Goal: Transaction & Acquisition: Register for event/course

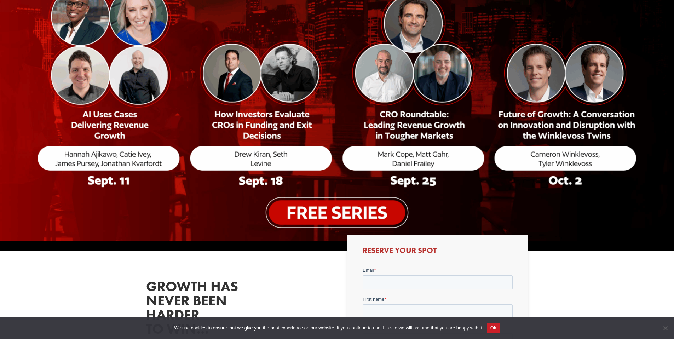
scroll to position [214, 0]
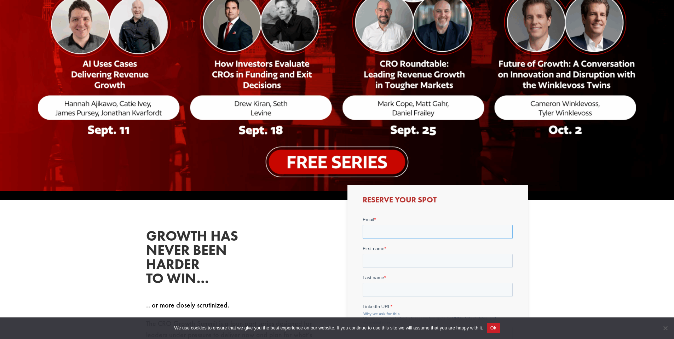
click at [388, 232] on input "Email *" at bounding box center [438, 231] width 150 height 14
type input "kkull"
drag, startPoint x: 392, startPoint y: 231, endPoint x: 346, endPoint y: 230, distance: 45.6
click html "Email * kkull Email must be formatted correctly. First name * Last name * Linke…"
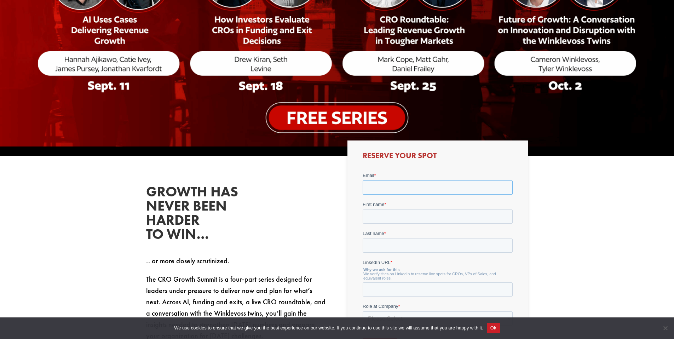
scroll to position [260, 0]
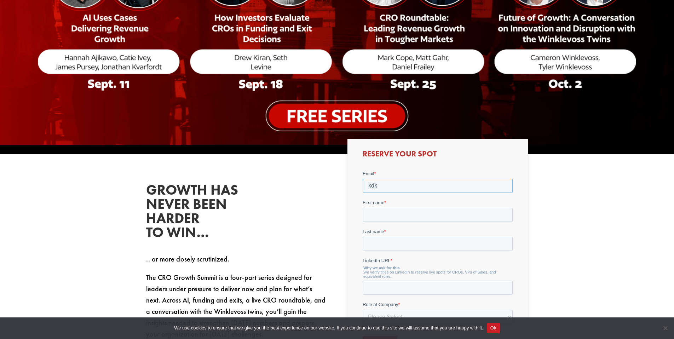
click at [363, 336] on input "Register" at bounding box center [380, 342] width 35 height 13
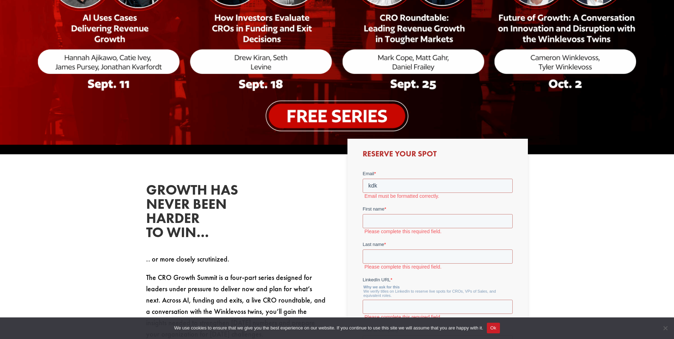
scroll to position [271, 0]
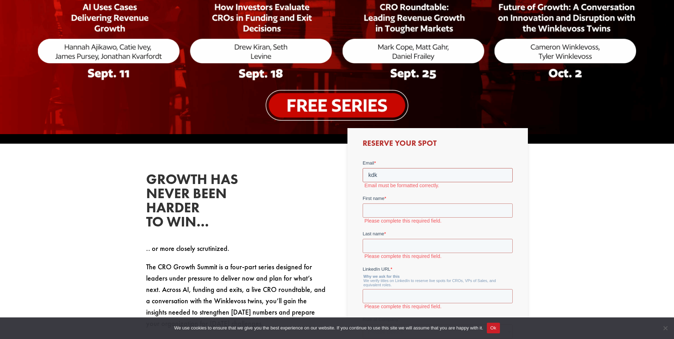
click at [409, 174] on input "kdk" at bounding box center [438, 175] width 150 height 14
type input "[EMAIL_ADDRESS][DOMAIN_NAME]"
type input "[PERSON_NAME]"
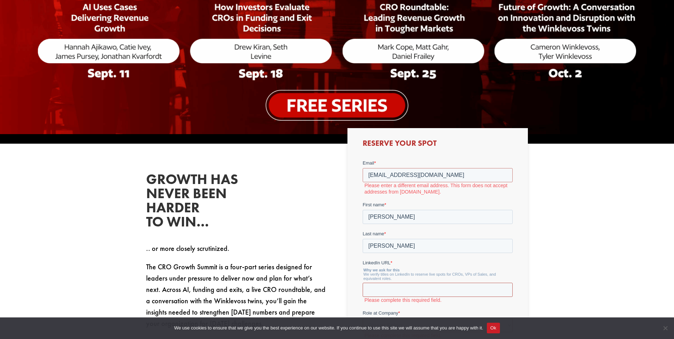
click at [411, 284] on input "LinkedIn URL *" at bounding box center [438, 289] width 150 height 14
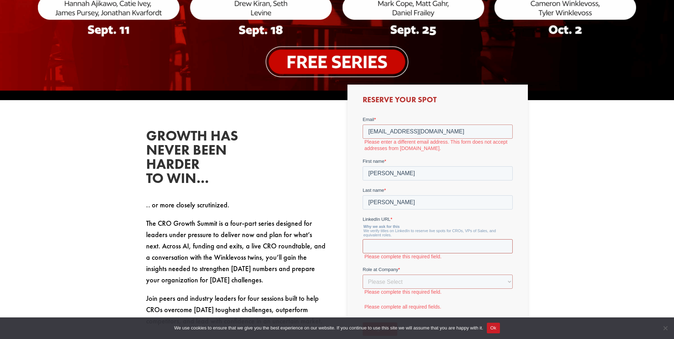
scroll to position [316, 0]
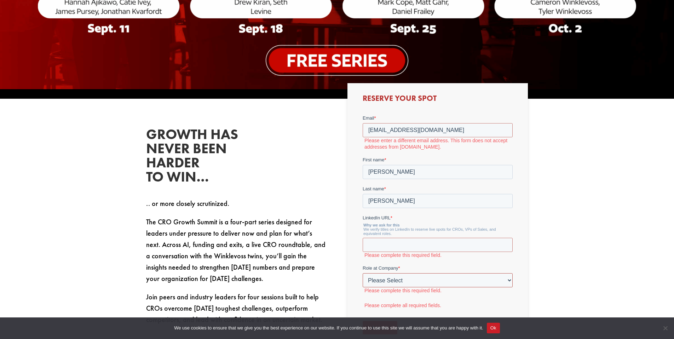
click at [410, 281] on select "Please Select C-Level (CRO, CSO, etc) Senior Leadership (VP of Sales, VP of Ena…" at bounding box center [438, 280] width 150 height 14
select select "C-Level (CRO, CSO, etc)"
click at [363, 273] on select "Please Select C-Level (CRO, CSO, etc) Senior Leadership (VP of Sales, VP of Ena…" at bounding box center [438, 280] width 150 height 14
click at [422, 306] on select "Please Select Just Me 1-9 [PHONE_NUMBER] [PHONE_NUMBER]+" at bounding box center [438, 309] width 150 height 14
select select "1-9"
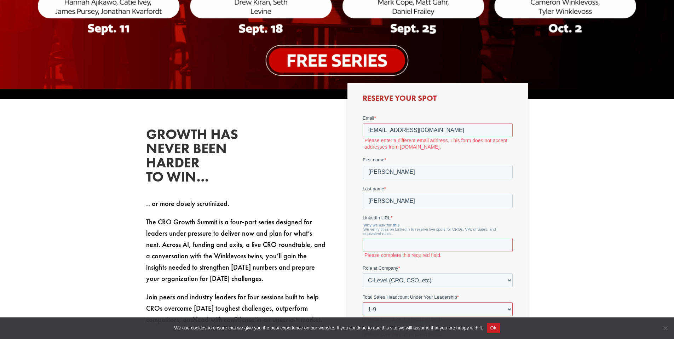
click at [363, 302] on select "Please Select Just Me 1-9 [PHONE_NUMBER] [PHONE_NUMBER]+" at bounding box center [438, 309] width 150 height 14
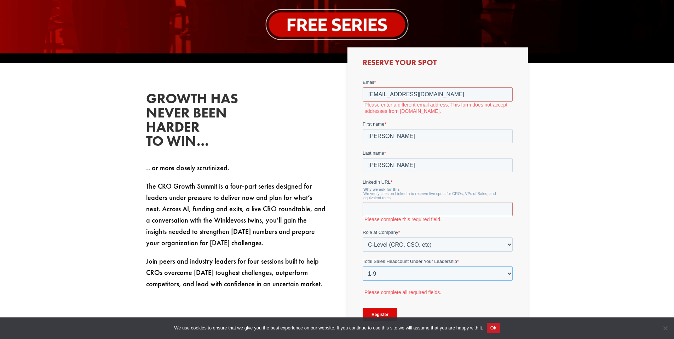
scroll to position [360, 0]
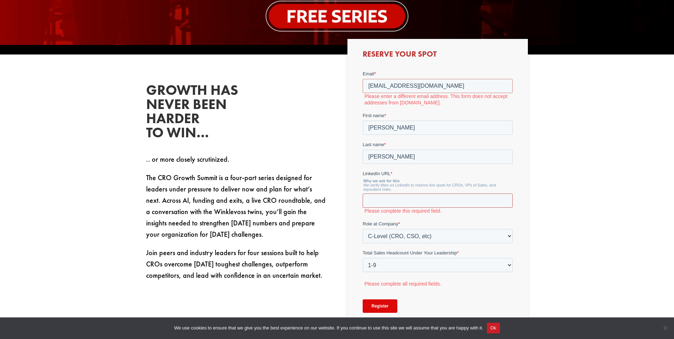
click at [414, 199] on input "LinkedIn URL *" at bounding box center [438, 200] width 150 height 14
paste input "[URL][DOMAIN_NAME][PERSON_NAME]"
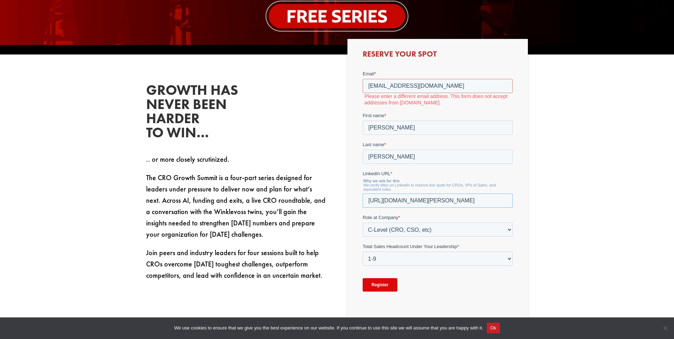
type input "[URL][DOMAIN_NAME][PERSON_NAME]"
click at [388, 286] on input "Register" at bounding box center [380, 284] width 35 height 13
drag, startPoint x: 420, startPoint y: 86, endPoint x: 338, endPoint y: 69, distance: 83.5
click html "Email * [EMAIL_ADDRESS][DOMAIN_NAME] Please enter a different email address. Th…"
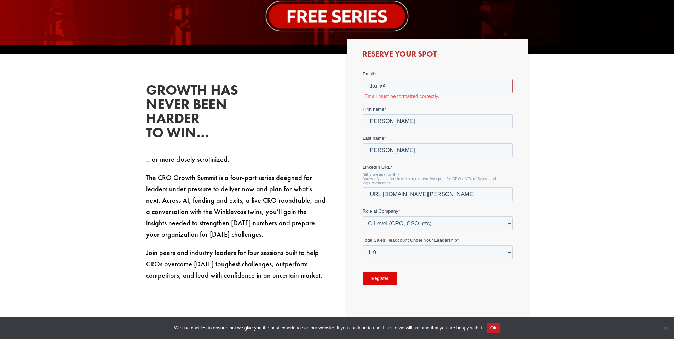
type input "[EMAIL_ADDRESS][DOMAIN_NAME]"
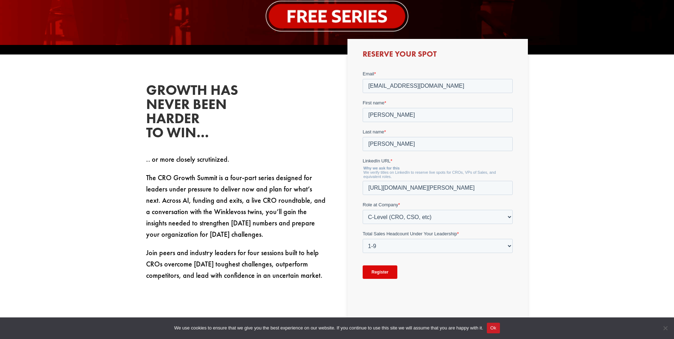
click at [383, 271] on input "Register" at bounding box center [380, 271] width 35 height 13
